Goal: Information Seeking & Learning: Learn about a topic

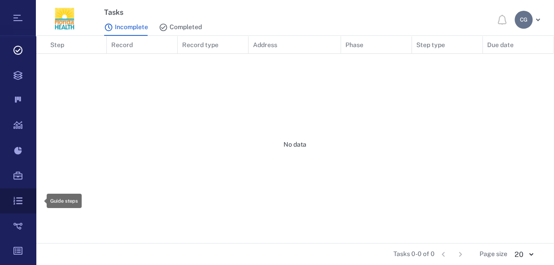
click at [13, 195] on icon at bounding box center [18, 200] width 36 height 25
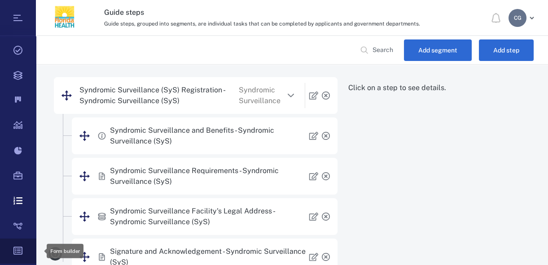
click at [12, 242] on icon at bounding box center [18, 251] width 36 height 25
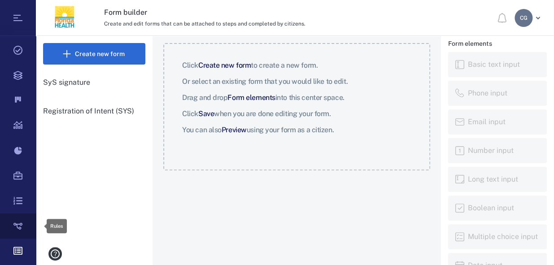
click at [18, 221] on icon at bounding box center [18, 226] width 36 height 25
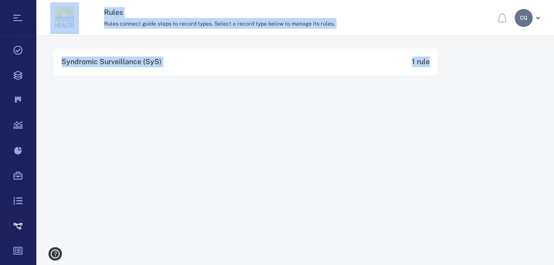
drag, startPoint x: 36, startPoint y: 192, endPoint x: 36, endPoint y: 232, distance: 40.8
click at [36, 238] on main "Syndromic Surveillance (SyS) 1 rule" at bounding box center [295, 150] width 518 height 229
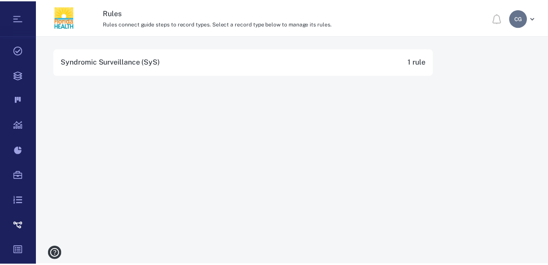
scroll to position [49, 0]
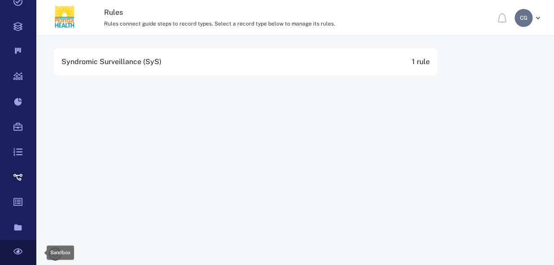
click at [21, 249] on icon at bounding box center [17, 252] width 9 height 6
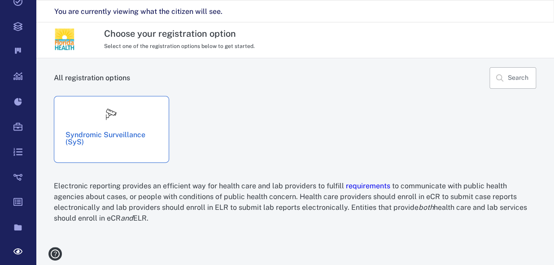
click at [107, 151] on div "Syndromic Surveillance (SyS)" at bounding box center [111, 129] width 115 height 67
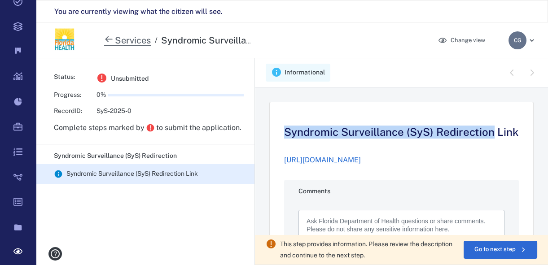
drag, startPoint x: 539, startPoint y: 85, endPoint x: 541, endPoint y: 125, distance: 40.0
click at [541, 125] on main "Informational Syndromic Surveillance (SyS) Redirection Link [URL][DOMAIN_NAME] …" at bounding box center [401, 172] width 293 height 229
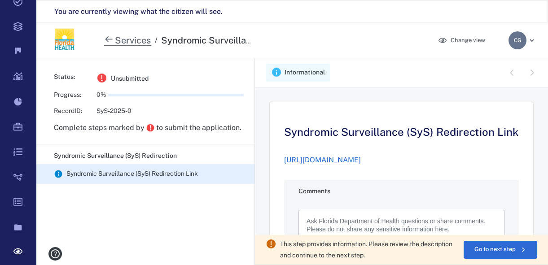
drag, startPoint x: 541, startPoint y: 125, endPoint x: 544, endPoint y: 42, distance: 83.0
click at [544, 42] on div "Services / Syndromic Surveillance (SyS) Change view C G" at bounding box center [292, 40] width 512 height 36
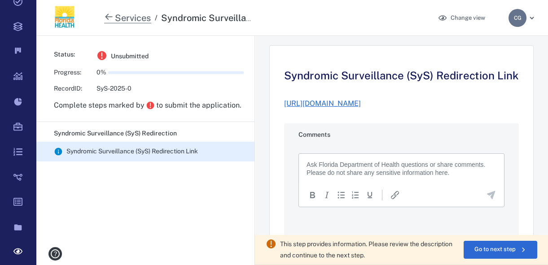
scroll to position [41, 0]
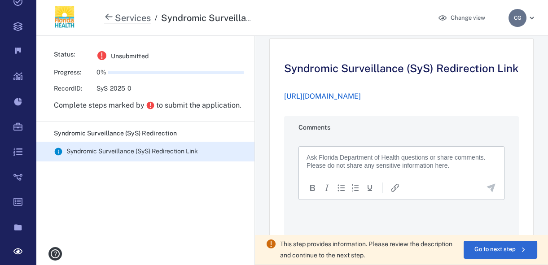
click at [341, 100] on link "[URL][DOMAIN_NAME]" at bounding box center [322, 96] width 77 height 9
click at [15, 230] on icon at bounding box center [18, 227] width 8 height 6
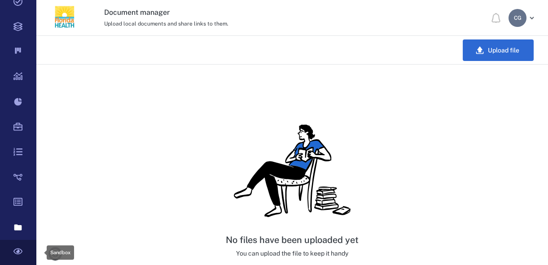
click at [17, 255] on icon at bounding box center [18, 252] width 36 height 25
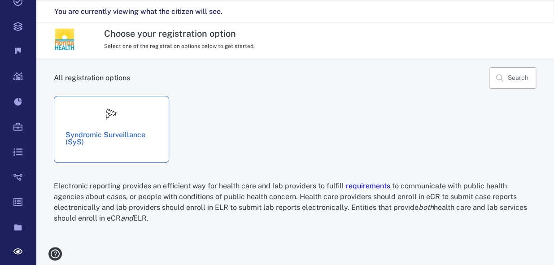
click at [115, 120] on img at bounding box center [111, 114] width 18 height 18
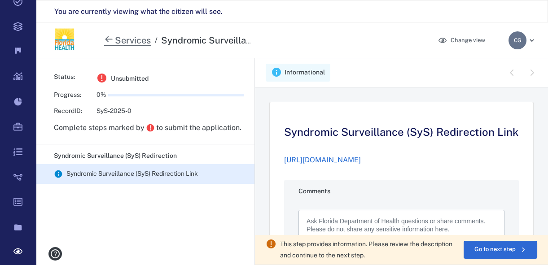
click at [103, 153] on p "Syndromic Surveillance (SyS) Redirection" at bounding box center [150, 156] width 193 height 9
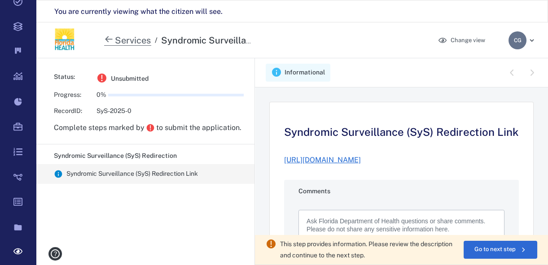
click at [107, 172] on div "Syndromic Surveillance (SyS) Redirection Link" at bounding box center [131, 174] width 131 height 9
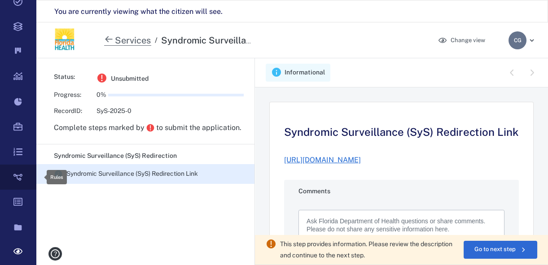
click at [19, 172] on icon at bounding box center [18, 177] width 36 height 25
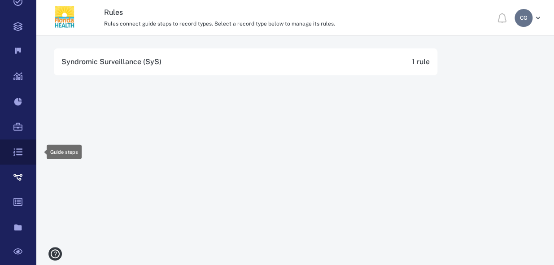
click at [22, 149] on icon at bounding box center [17, 152] width 9 height 8
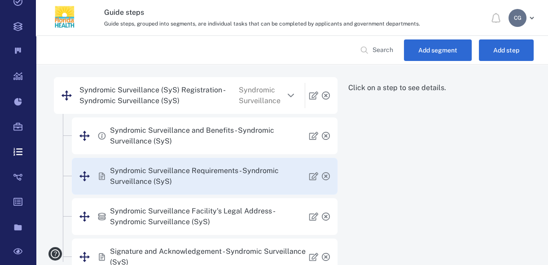
click at [192, 180] on p "Syndromic Surveillance Requirements - Syndromic Surveillance (SyS)" at bounding box center [209, 177] width 199 height 22
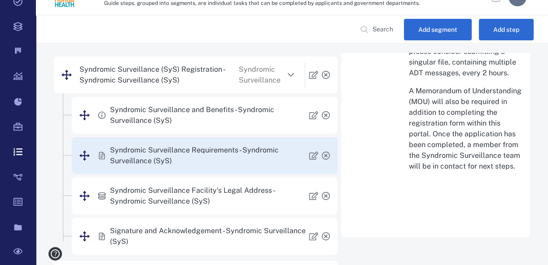
scroll to position [18, 0]
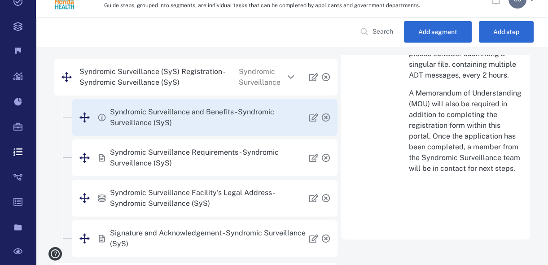
click at [219, 115] on p "Syndromic Surveillance and Benefits - Syndromic Surveillance (SyS)" at bounding box center [209, 118] width 199 height 22
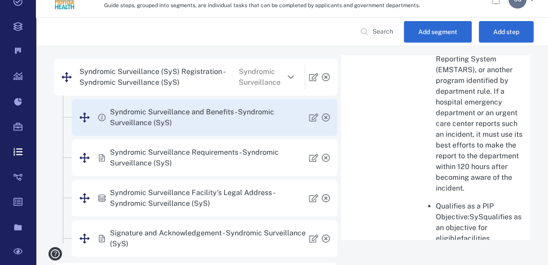
scroll to position [1260, 0]
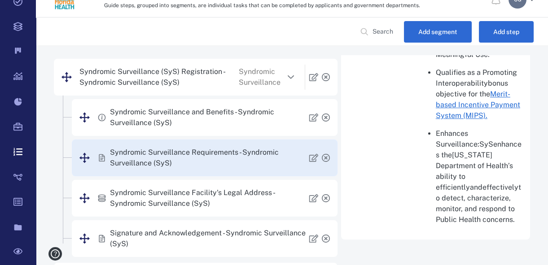
click at [196, 151] on p "Syndromic Surveillance Requirements - Syndromic Surveillance (SyS)" at bounding box center [209, 158] width 199 height 22
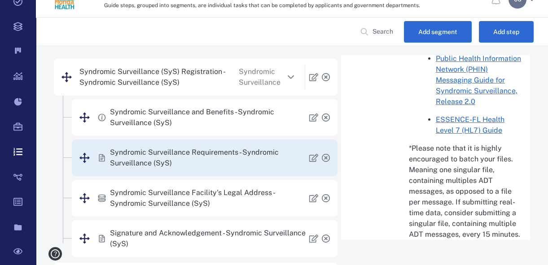
scroll to position [505, 0]
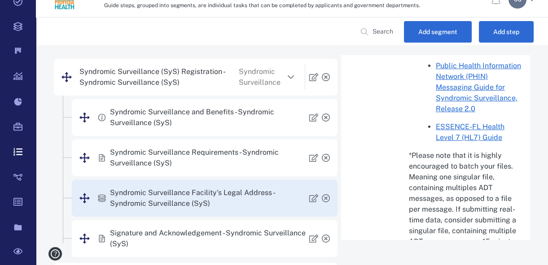
click at [219, 197] on p "Syndromic Surveillance Facility's Legal Address - Syndromic Surveillance (SyS)" at bounding box center [209, 198] width 199 height 22
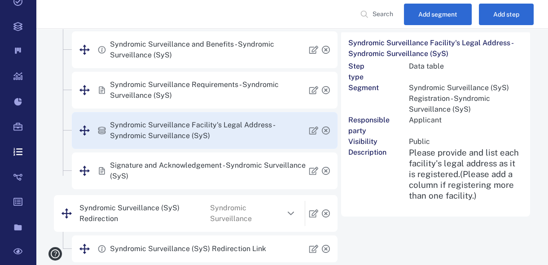
scroll to position [129, 0]
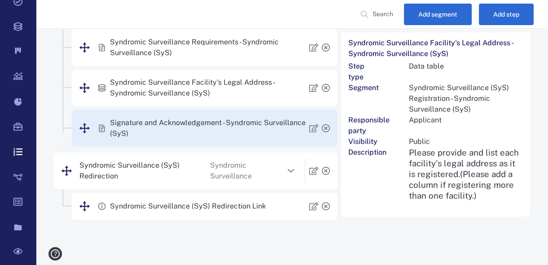
click at [199, 126] on p "Signature and Acknowledgement - Syndromic Surveillance (SyS)" at bounding box center [209, 129] width 199 height 22
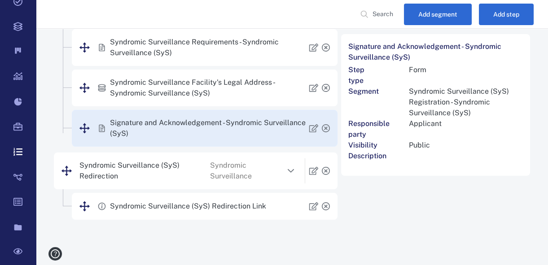
scroll to position [0, 0]
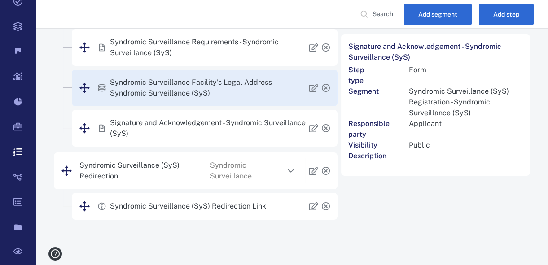
click at [199, 97] on p "Syndromic Surveillance Facility's Legal Address - Syndromic Surveillance (SyS)" at bounding box center [209, 88] width 199 height 22
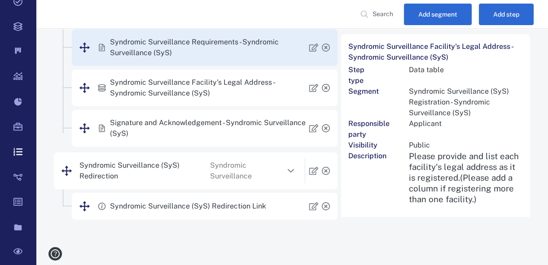
click at [182, 45] on p "Syndromic Surveillance Requirements - Syndromic Surveillance (SyS)" at bounding box center [209, 48] width 199 height 22
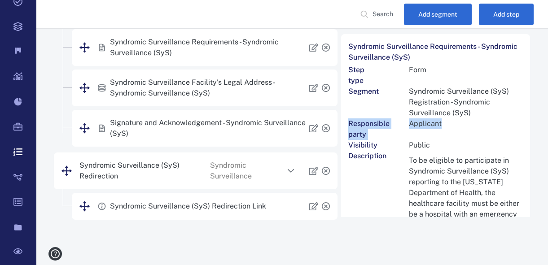
drag, startPoint x: 529, startPoint y: 49, endPoint x: 521, endPoint y: 115, distance: 66.4
click at [521, 115] on main "Syndromic Surveillance (SyS) Registration - Syndromic Surveillance (SyS) Syndro…" at bounding box center [292, 101] width 512 height 330
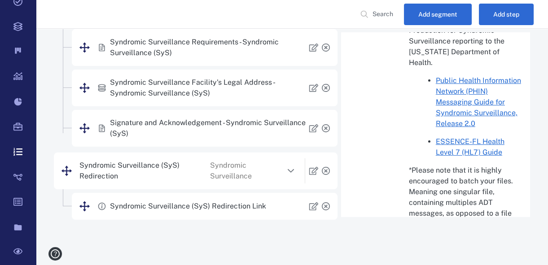
scroll to position [465, 0]
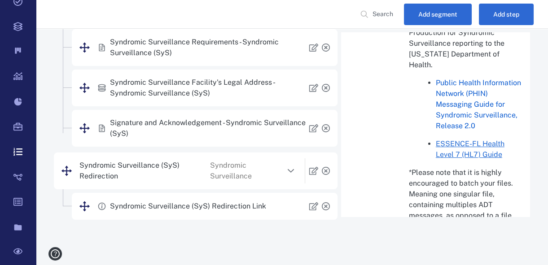
click at [457, 130] on link "Public Health Information Network (PHIN) Messaging Guide for Syndromic Surveill…" at bounding box center [478, 104] width 85 height 52
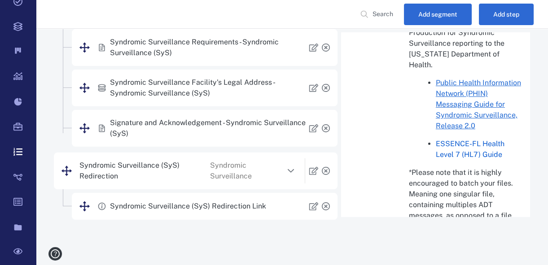
click at [453, 159] on link "ESSENCE-FL Health Level 7 (HL7) Guide" at bounding box center [470, 149] width 69 height 19
